Goal: Find specific page/section: Find specific page/section

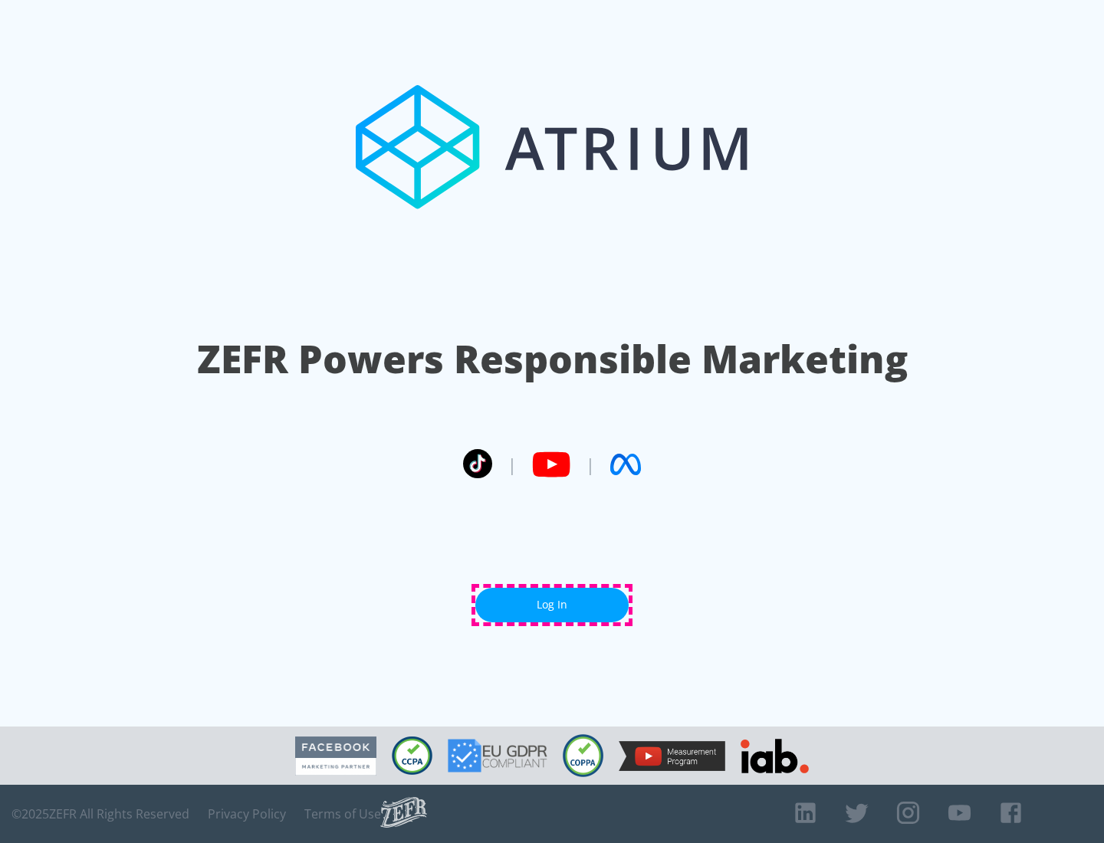
click at [552, 605] on link "Log In" at bounding box center [551, 605] width 153 height 34
